Goal: Information Seeking & Learning: Learn about a topic

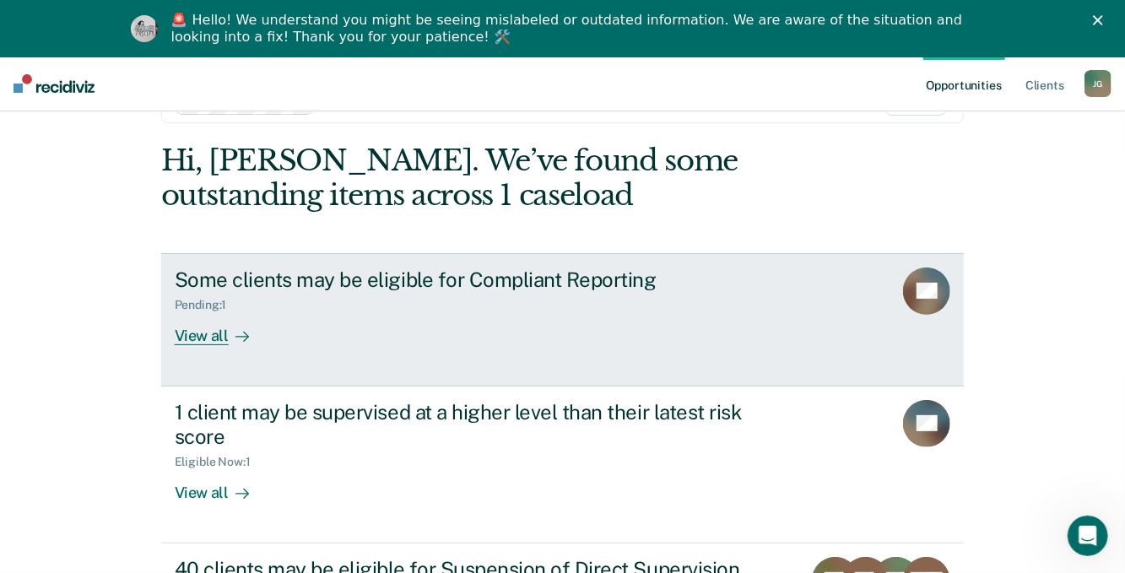
scroll to position [84, 0]
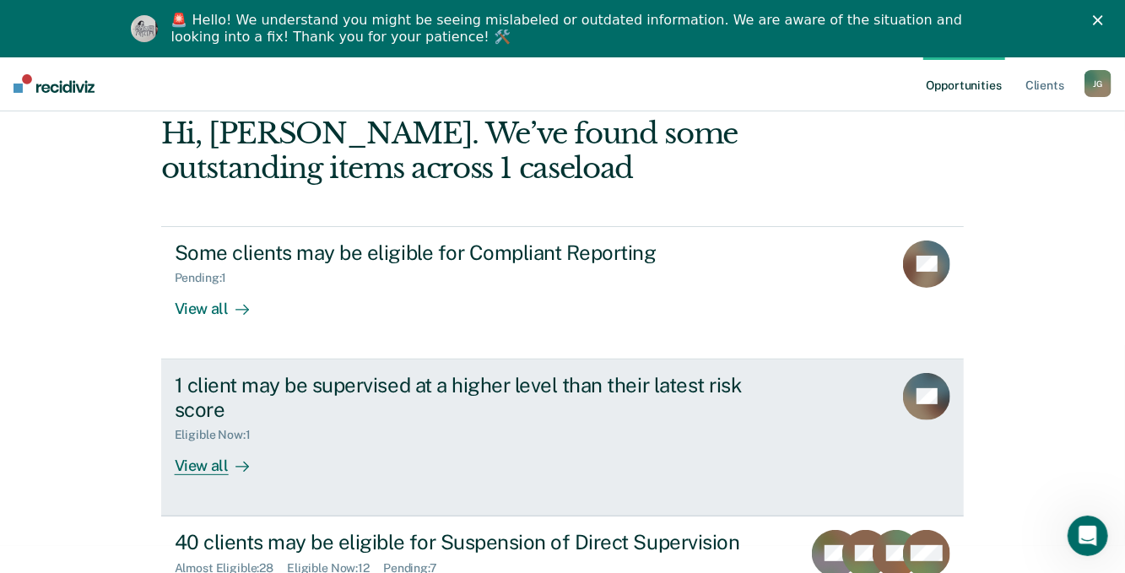
click at [188, 464] on div "View all" at bounding box center [222, 458] width 94 height 33
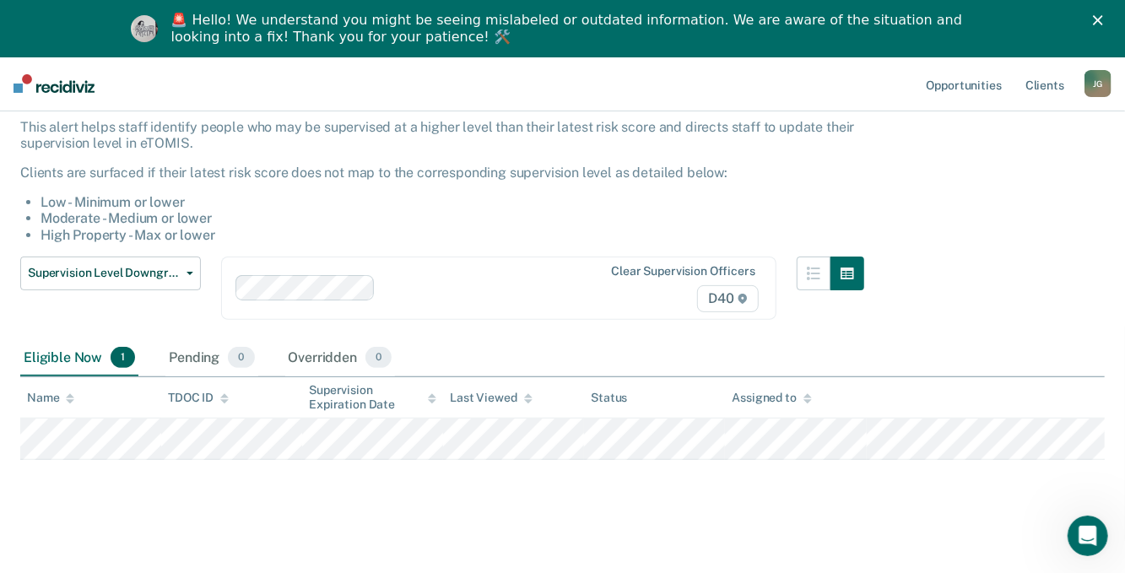
scroll to position [109, 0]
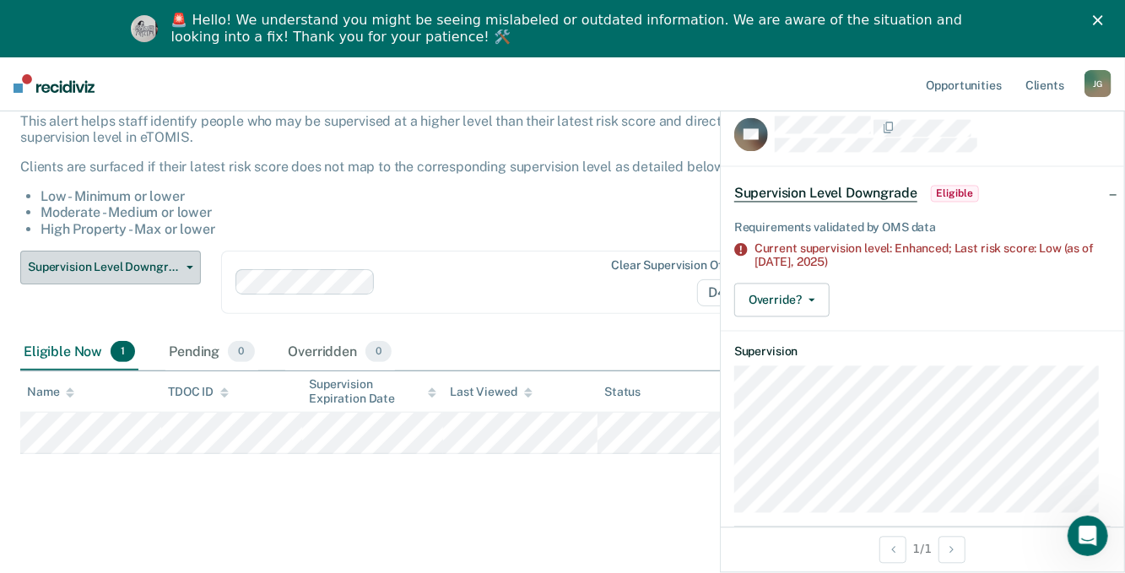
click at [97, 260] on span "Supervision Level Downgrade" at bounding box center [104, 267] width 152 height 14
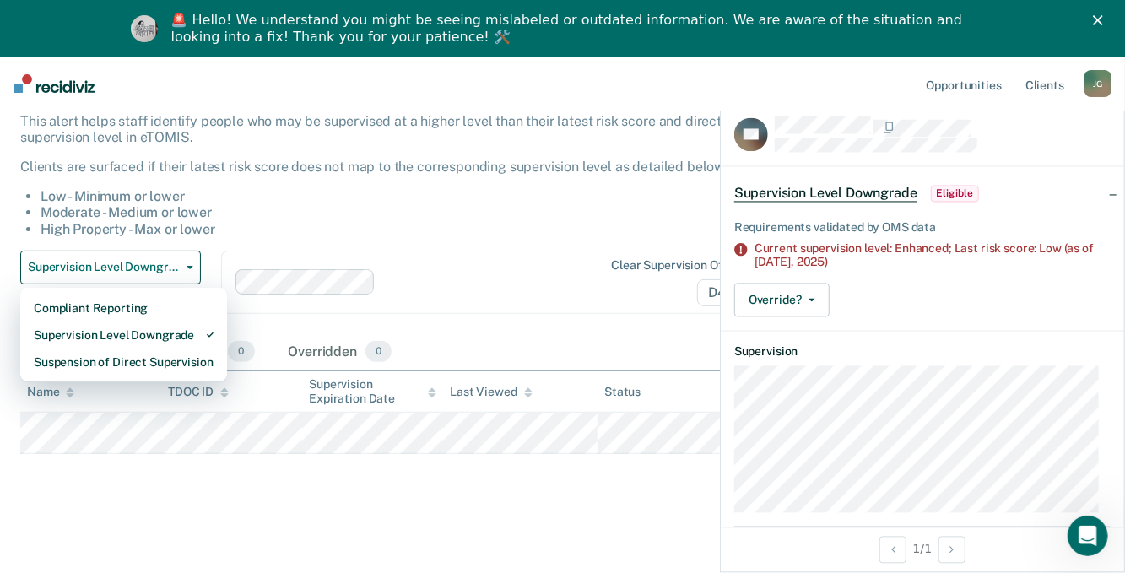
click at [396, 213] on li "Moderate - Medium or lower" at bounding box center [451, 212] width 823 height 16
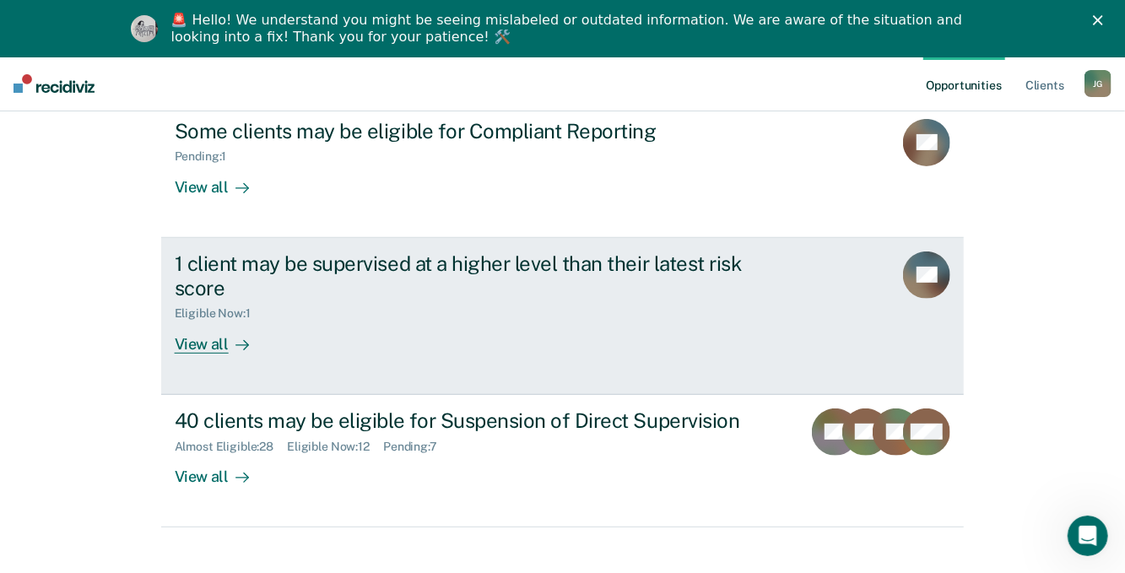
scroll to position [226, 0]
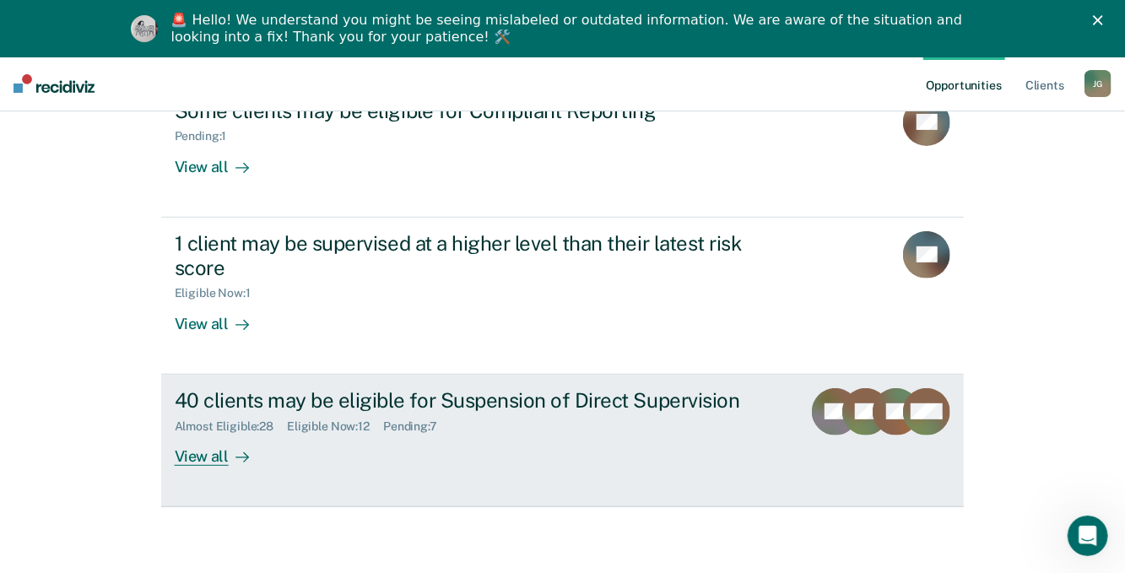
click at [199, 458] on div "View all" at bounding box center [222, 449] width 94 height 33
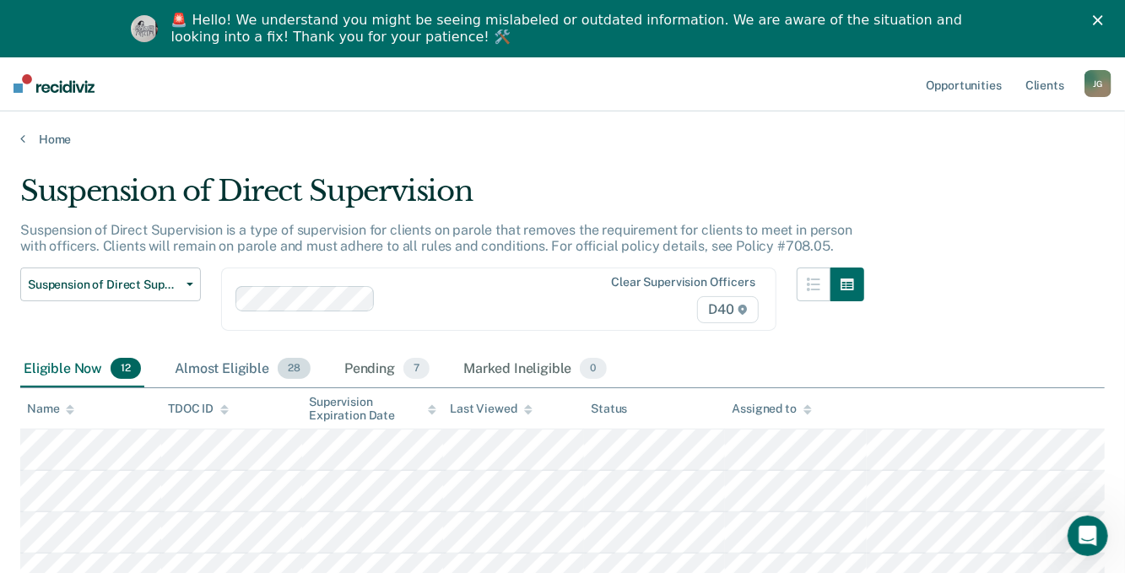
click at [223, 366] on div "Almost Eligible 28" at bounding box center [242, 369] width 143 height 37
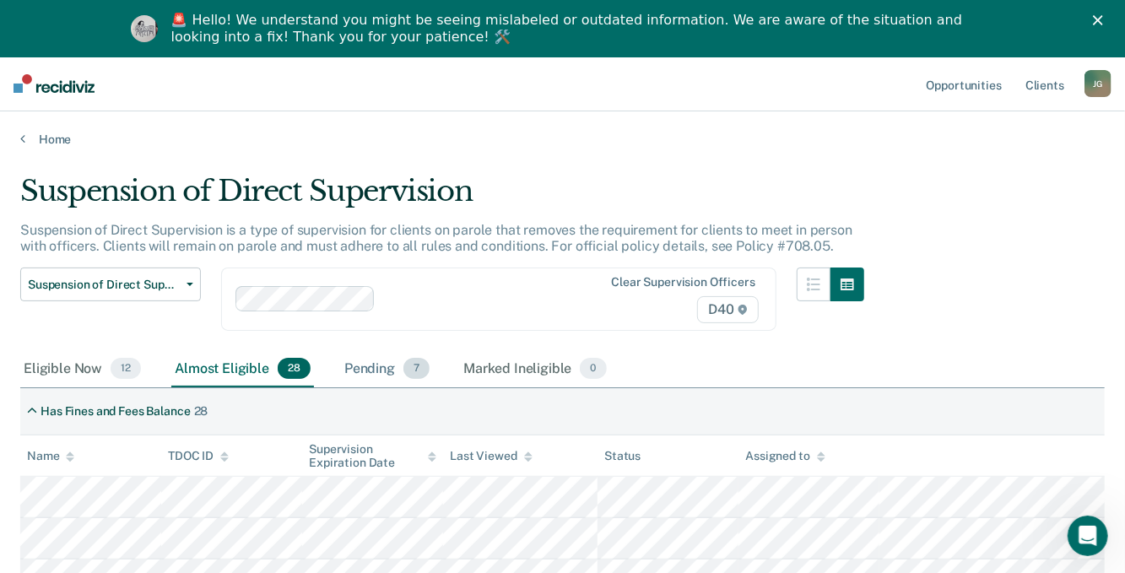
click at [403, 368] on span "7" at bounding box center [416, 369] width 26 height 22
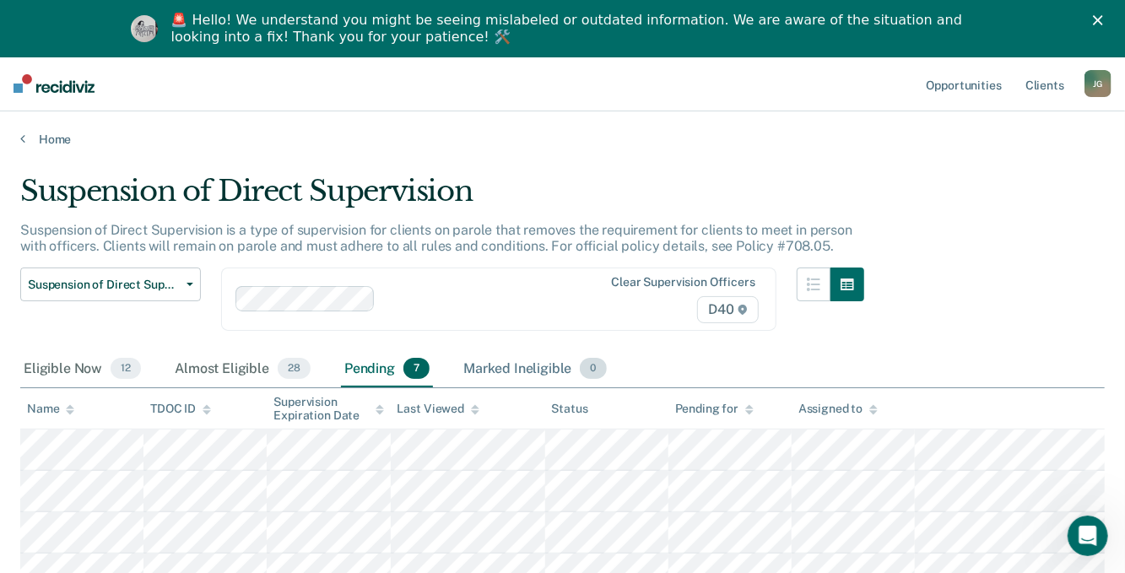
click at [549, 360] on div "Marked Ineligible 0" at bounding box center [535, 369] width 150 height 37
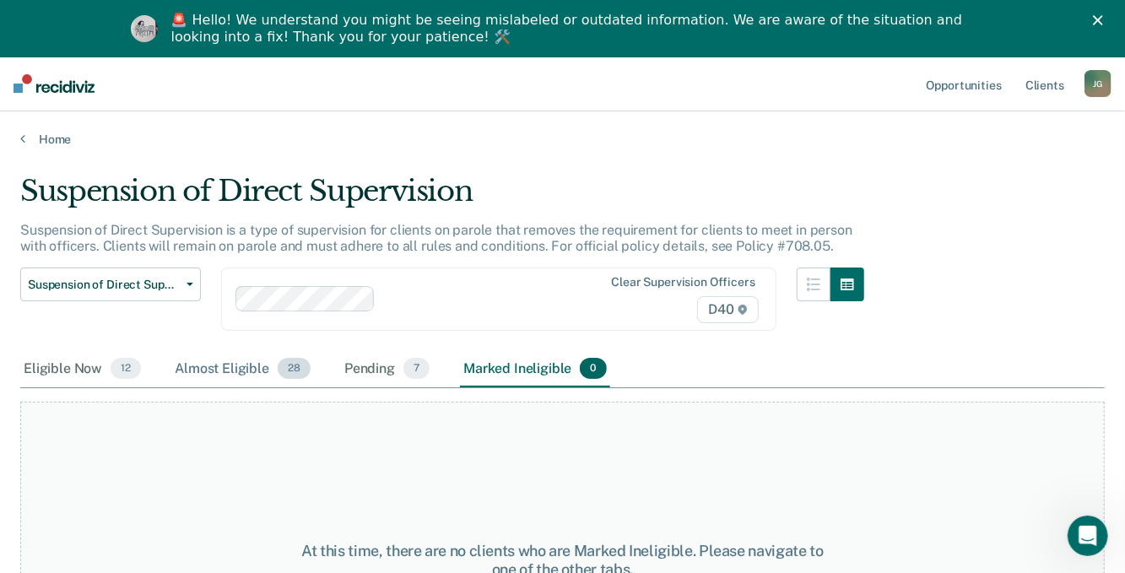
click at [229, 368] on div "Almost Eligible 28" at bounding box center [242, 369] width 143 height 37
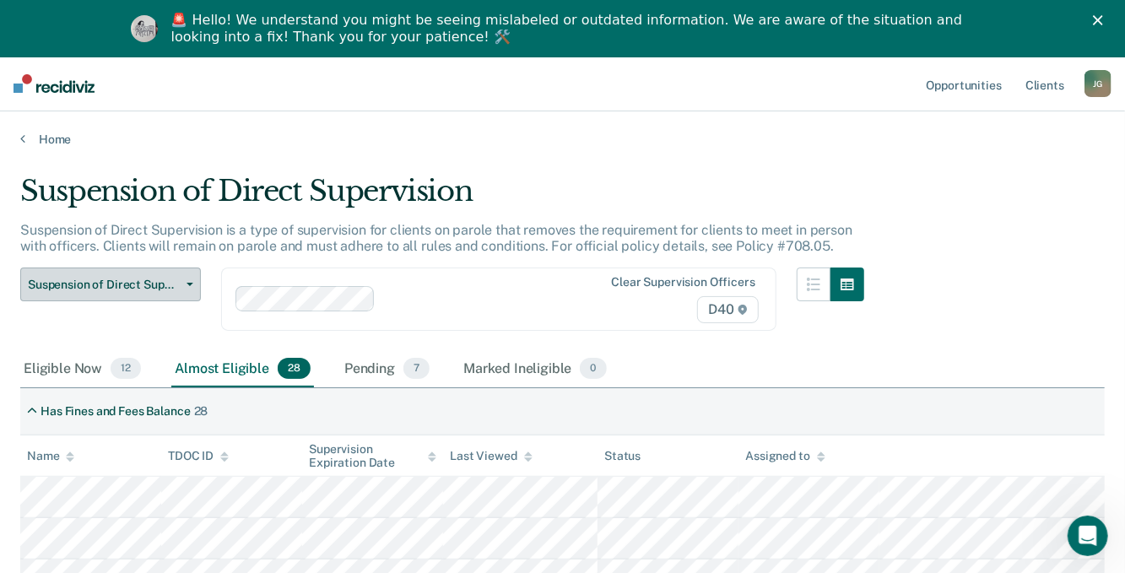
click at [190, 277] on button "Suspension of Direct Supervision" at bounding box center [110, 284] width 181 height 34
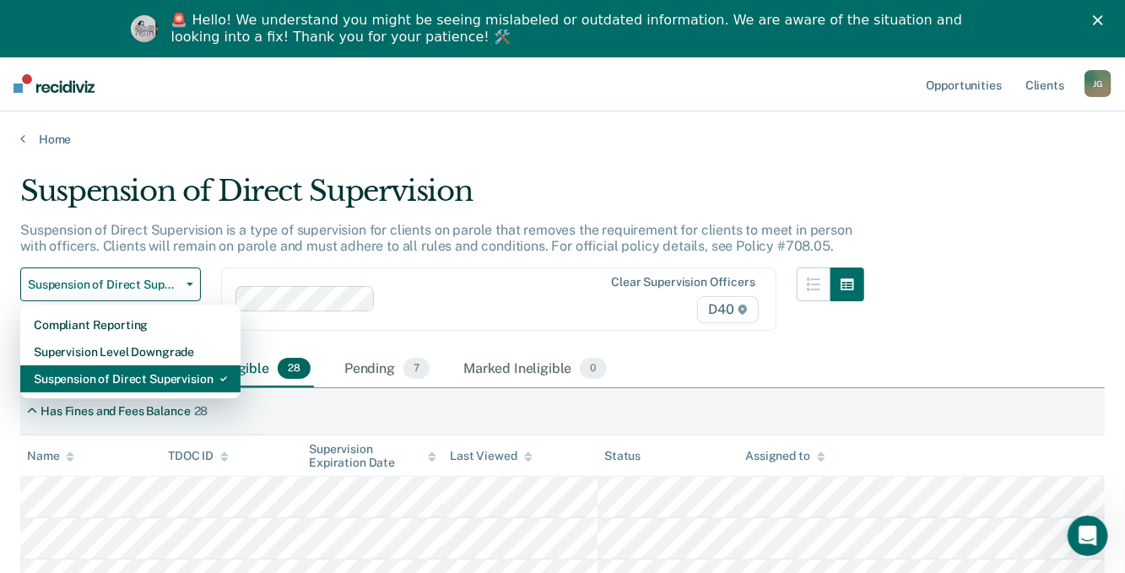
click at [170, 389] on div "Suspension of Direct Supervision" at bounding box center [130, 378] width 193 height 27
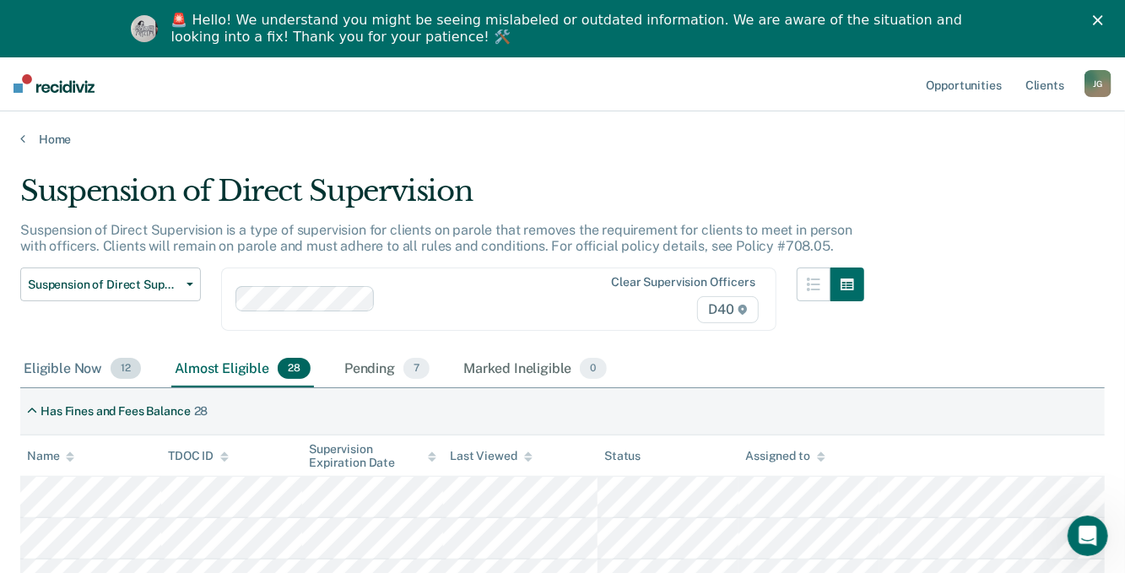
click at [65, 369] on div "Eligible Now 12" at bounding box center [82, 369] width 124 height 37
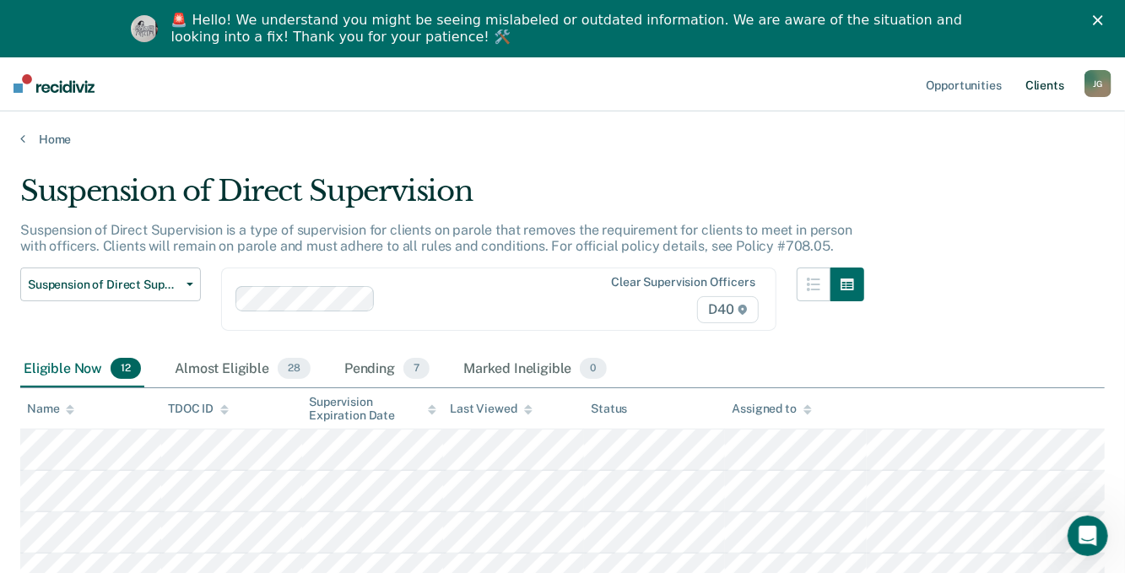
click at [1050, 80] on link "Client s" at bounding box center [1045, 84] width 46 height 54
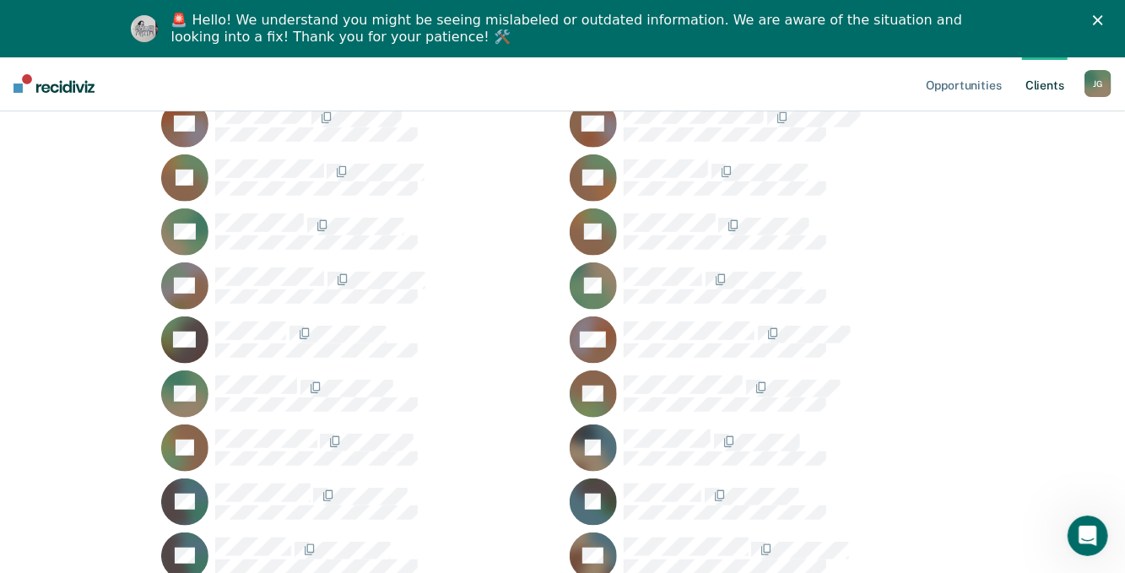
scroll to position [506, 0]
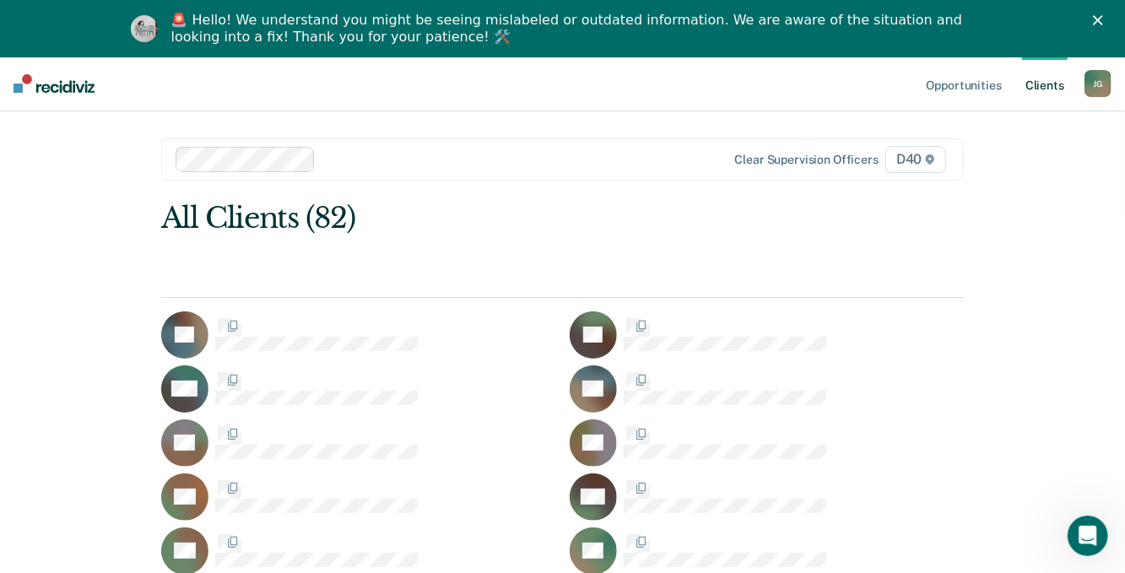
scroll to position [506, 0]
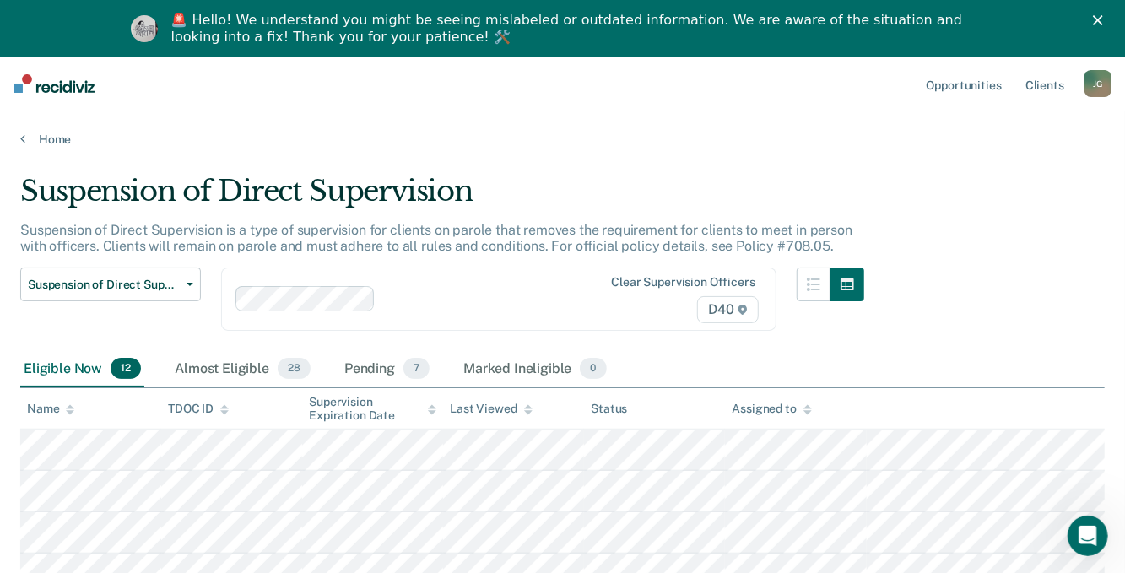
click at [69, 368] on div "Eligible Now 12" at bounding box center [82, 369] width 124 height 37
click at [207, 366] on div "Almost Eligible 28" at bounding box center [242, 369] width 143 height 37
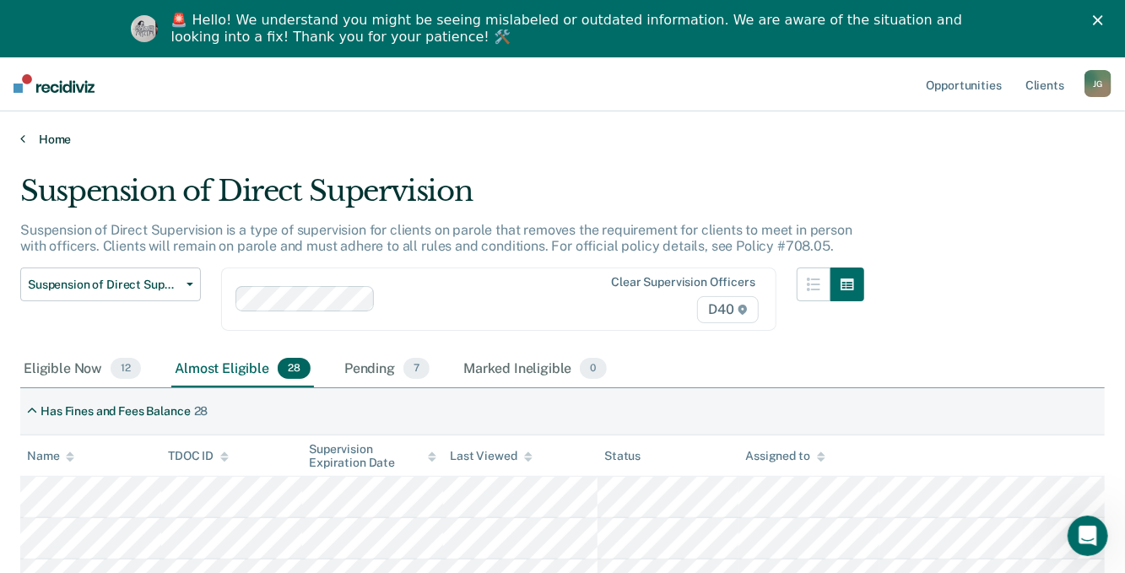
click at [35, 143] on link "Home" at bounding box center [562, 139] width 1084 height 15
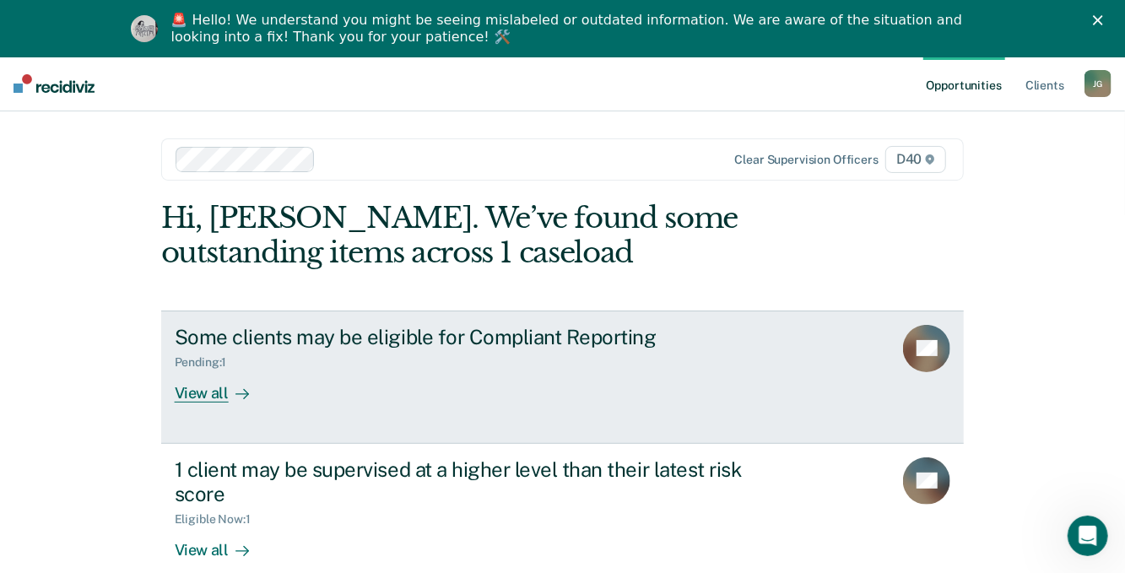
click at [192, 386] on div "View all" at bounding box center [222, 386] width 94 height 33
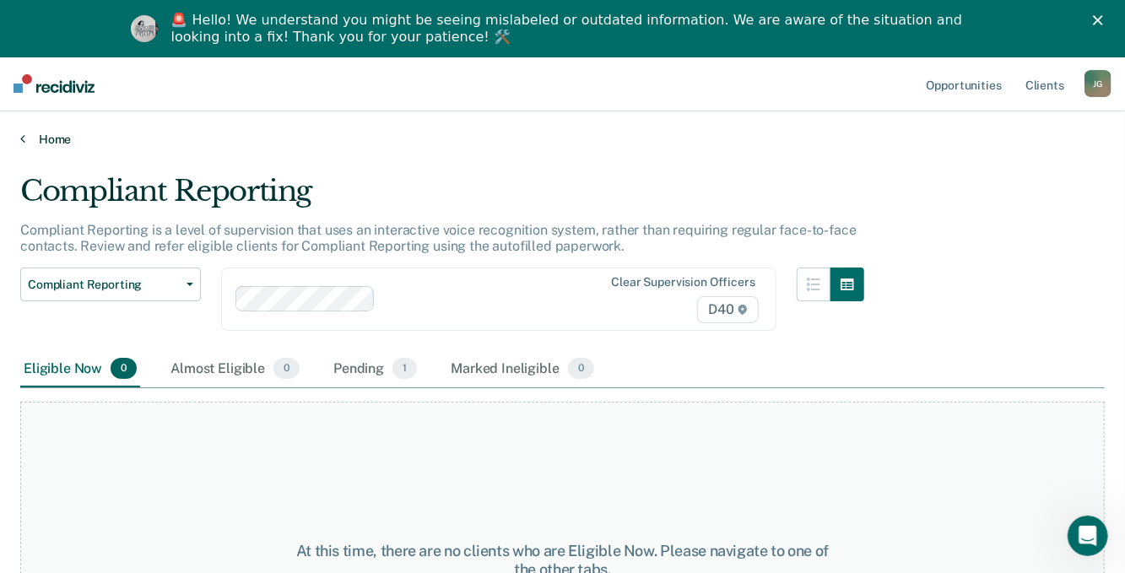
click at [55, 136] on link "Home" at bounding box center [562, 139] width 1084 height 15
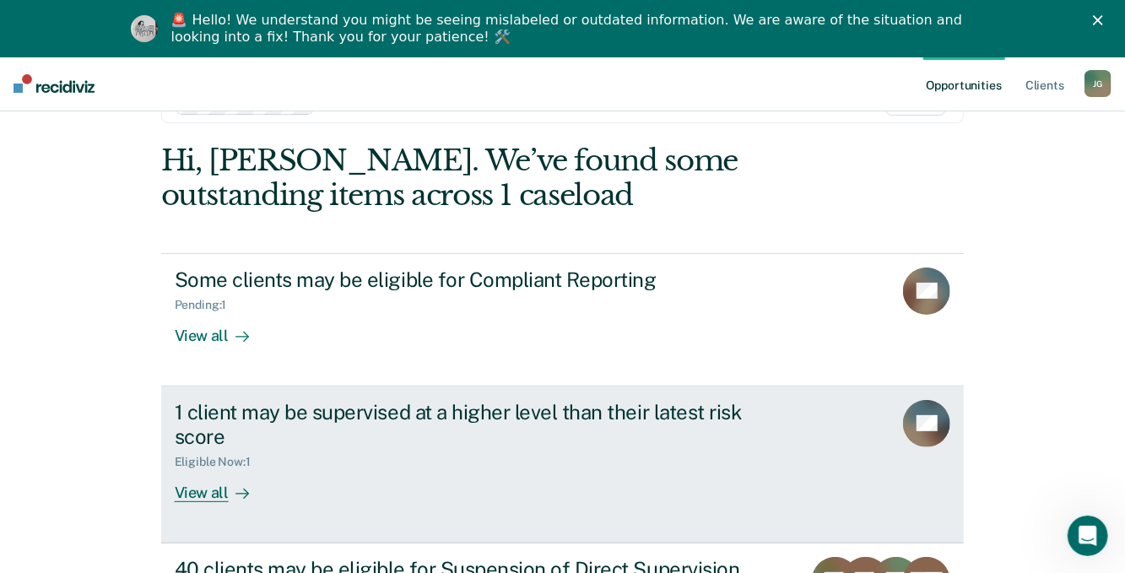
scroll to position [142, 0]
